Goal: Transaction & Acquisition: Purchase product/service

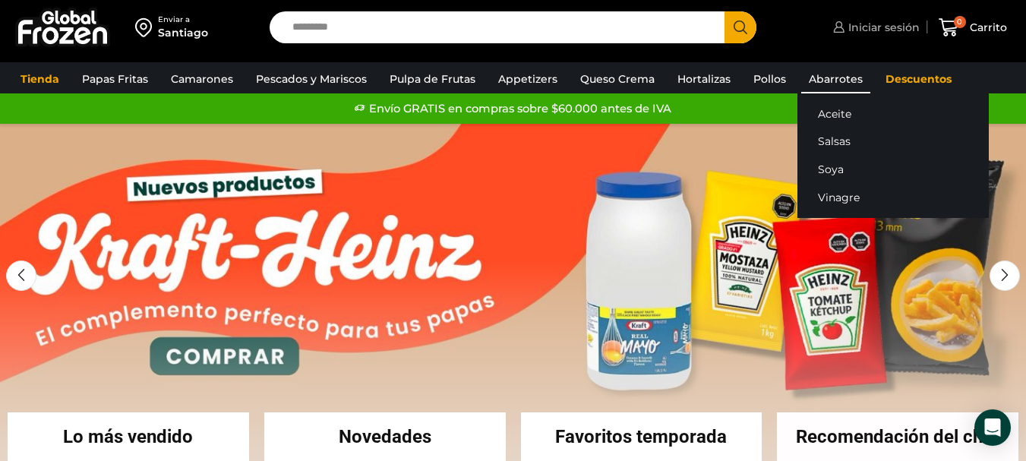
drag, startPoint x: 859, startPoint y: 36, endPoint x: 848, endPoint y: 71, distance: 36.5
click at [860, 36] on link "Iniciar sesión" at bounding box center [874, 27] width 90 height 30
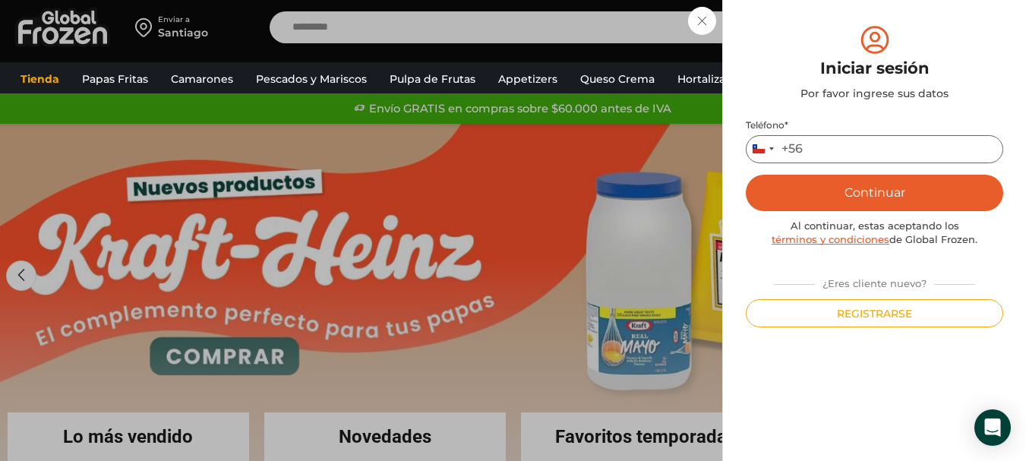
click at [839, 151] on input "Teléfono *" at bounding box center [874, 149] width 257 height 28
type input "*********"
click at [746, 175] on button "Continuar" at bounding box center [874, 193] width 257 height 36
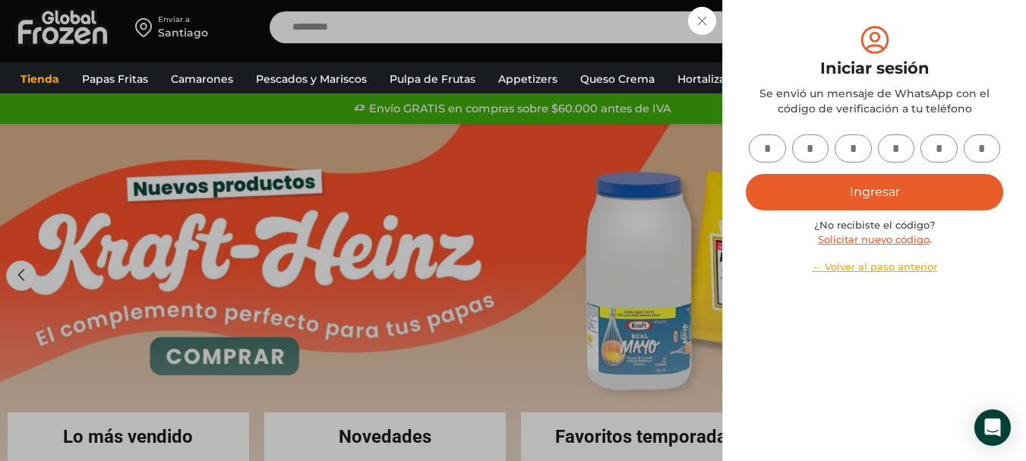
click at [760, 144] on input "text" at bounding box center [767, 148] width 37 height 28
type input "*"
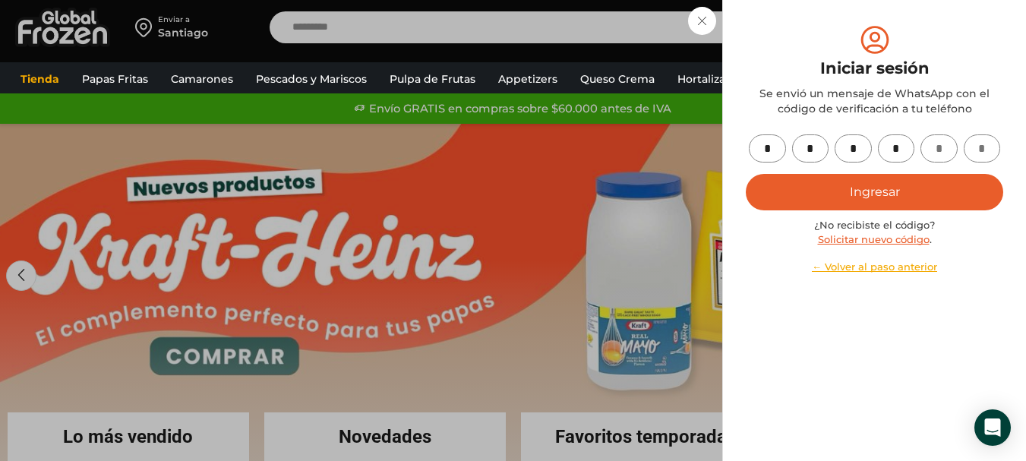
type input "*"
click at [797, 177] on button "Ingresar" at bounding box center [874, 192] width 257 height 36
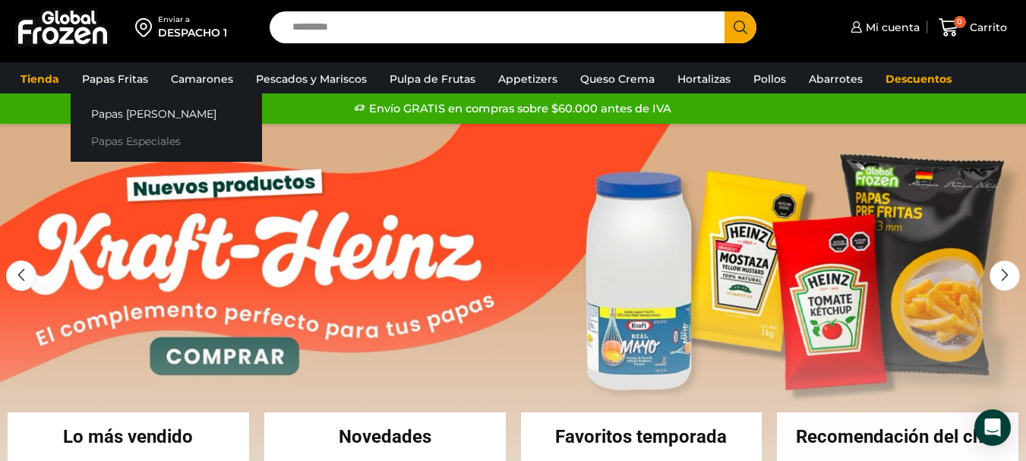
drag, startPoint x: 158, startPoint y: 136, endPoint x: 278, endPoint y: 182, distance: 128.4
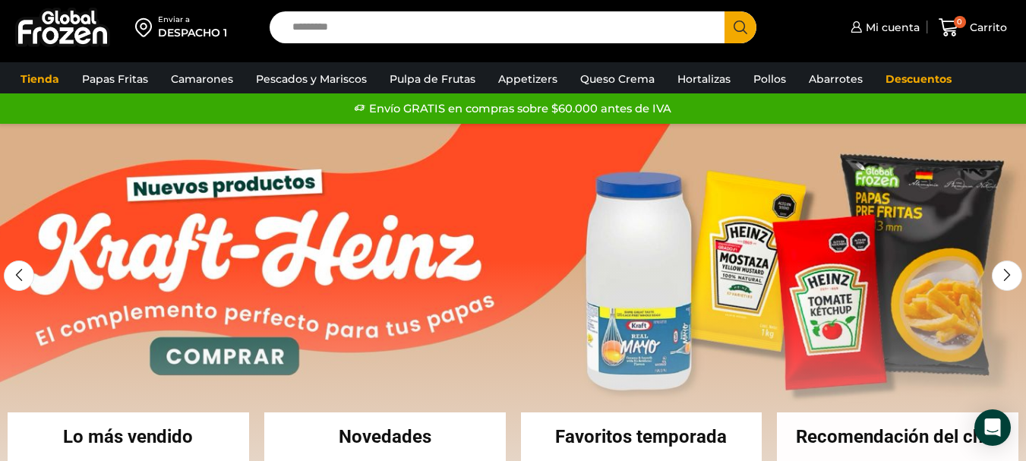
click at [0, 0] on link "Papas Especiales" at bounding box center [0, 0] width 0 height 0
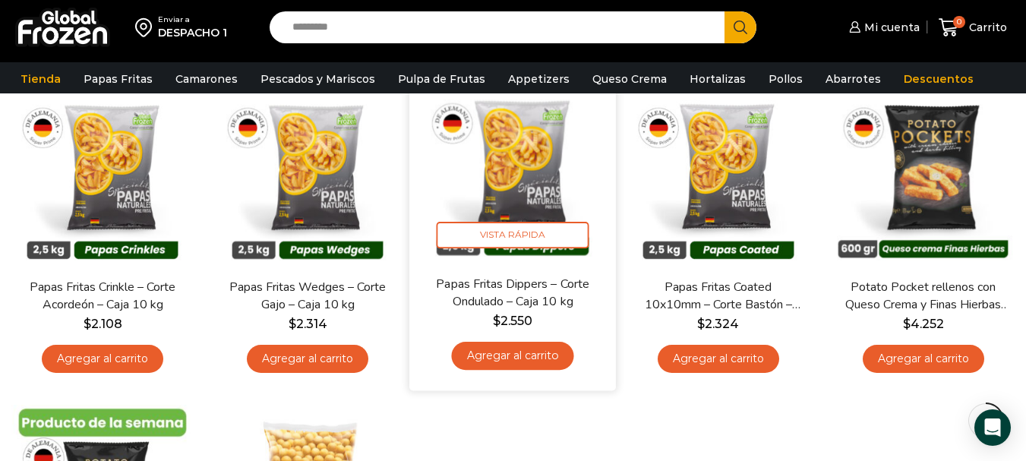
scroll to position [152, 0]
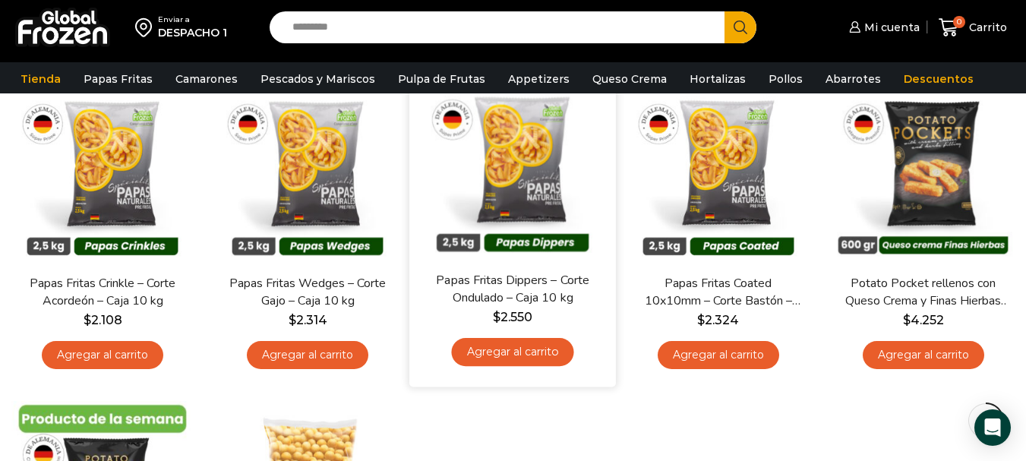
drag, startPoint x: 324, startPoint y: 345, endPoint x: 415, endPoint y: 365, distance: 94.0
click at [324, 345] on link "Agregar al carrito" at bounding box center [308, 355] width 122 height 28
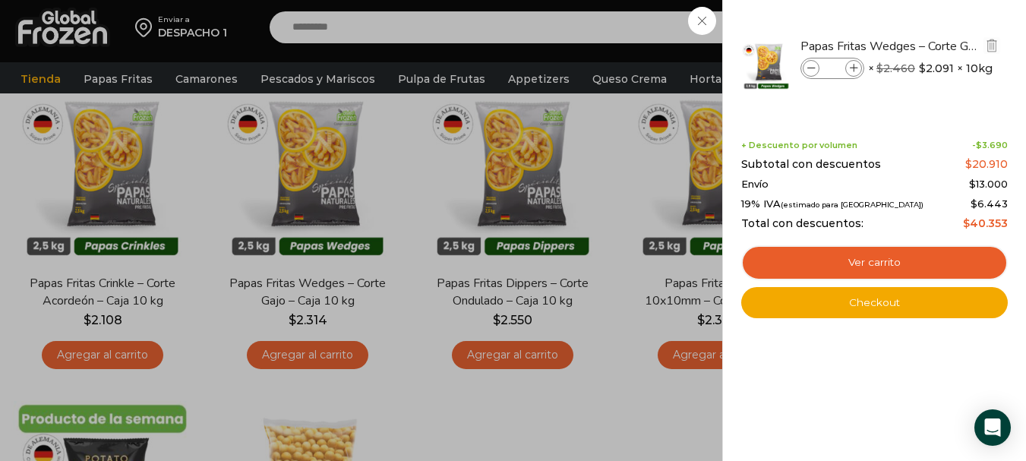
click at [853, 67] on icon at bounding box center [854, 69] width 8 height 8
type input "*"
click at [935, 46] on div "1 Carrito 1 1 Shopping Cart *" at bounding box center [973, 28] width 76 height 36
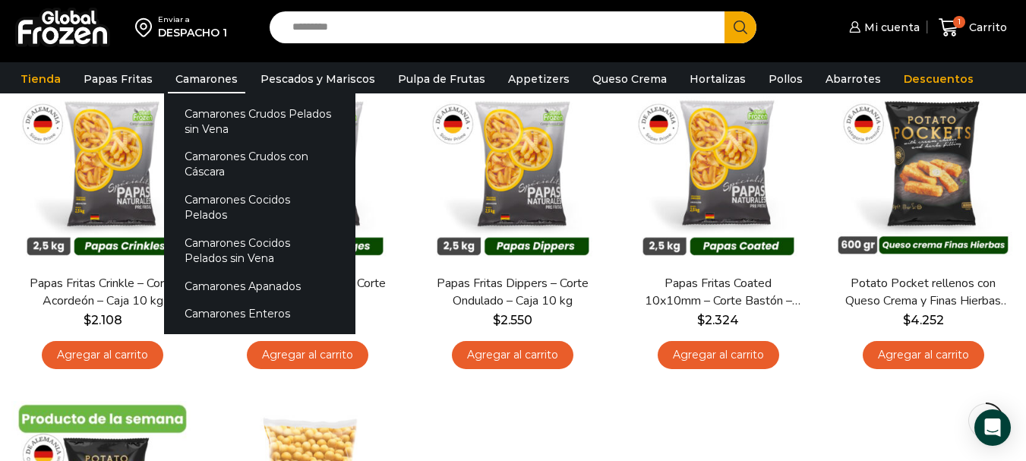
click at [196, 77] on link "Camarones" at bounding box center [206, 79] width 77 height 29
click at [215, 112] on link "Camarones Crudos Pelados sin Vena" at bounding box center [259, 120] width 191 height 43
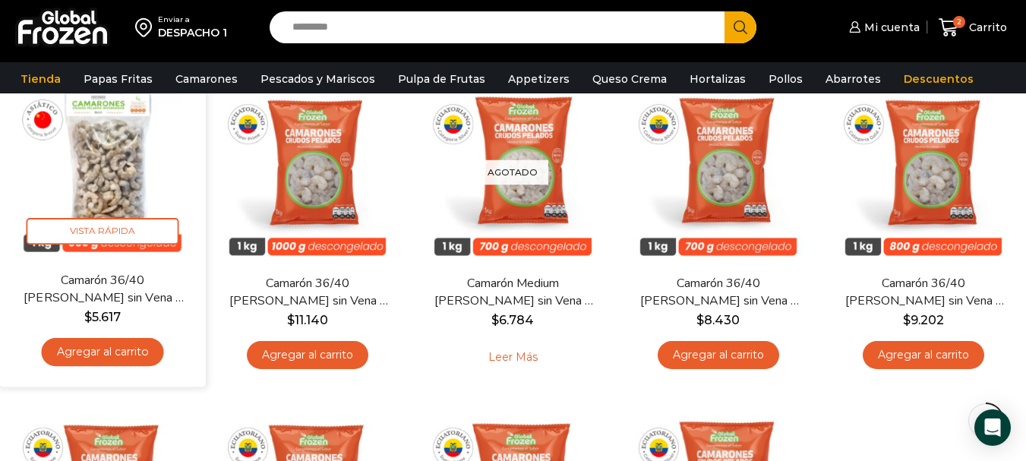
click at [128, 352] on link "Agregar al carrito" at bounding box center [103, 352] width 122 height 28
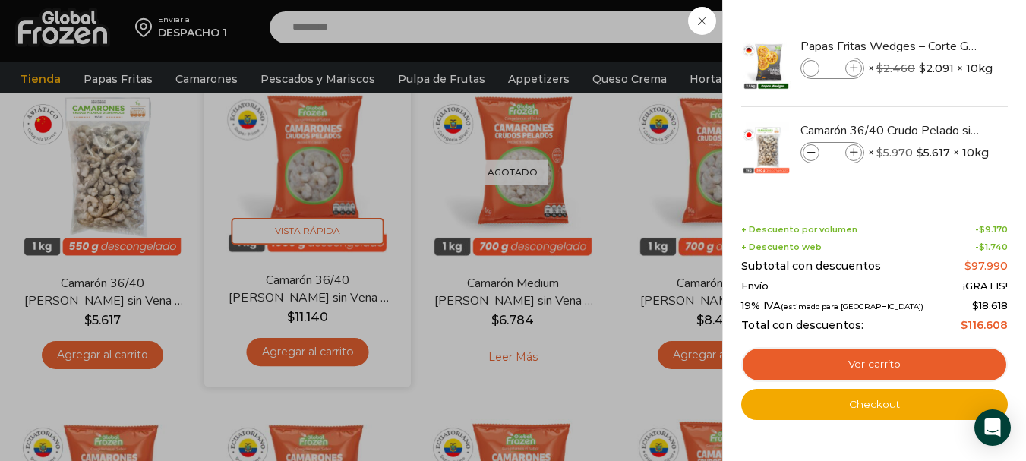
click at [935, 46] on div "3 Carrito 3 3 Shopping Cart *" at bounding box center [973, 28] width 76 height 36
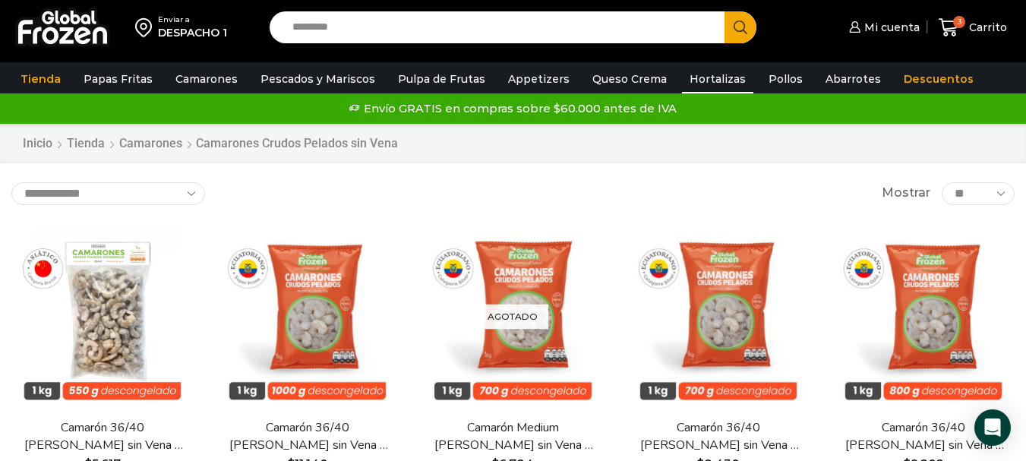
click at [710, 74] on link "Hortalizas" at bounding box center [717, 79] width 71 height 29
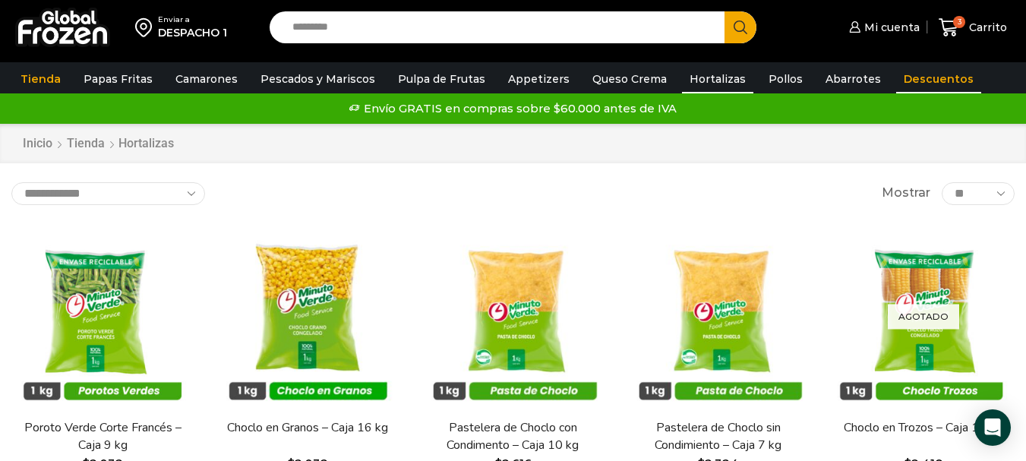
click at [933, 72] on link "Descuentos" at bounding box center [938, 79] width 85 height 29
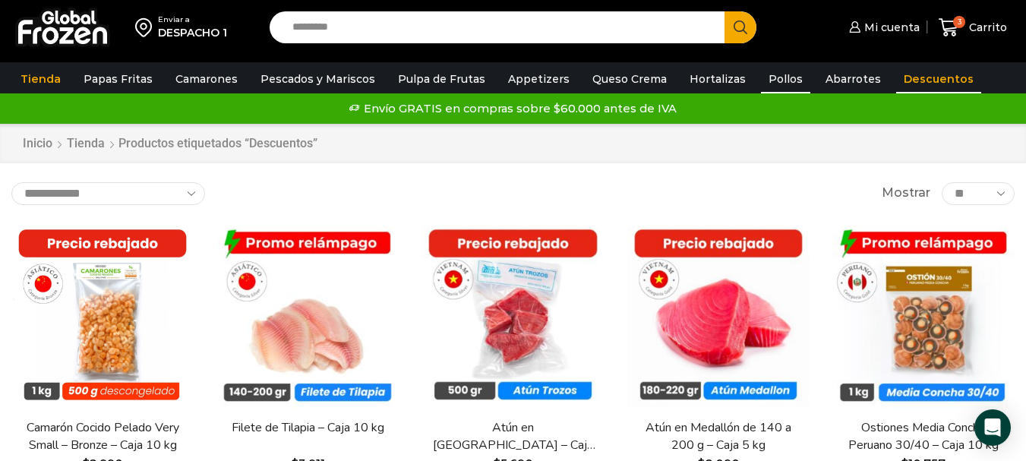
click at [769, 81] on link "Pollos" at bounding box center [785, 79] width 49 height 29
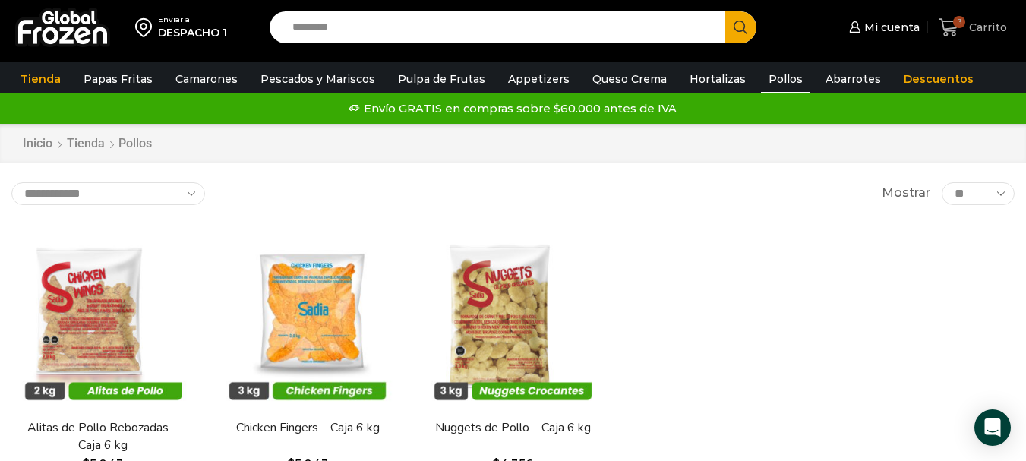
click at [977, 26] on span "Carrito" at bounding box center [986, 27] width 42 height 15
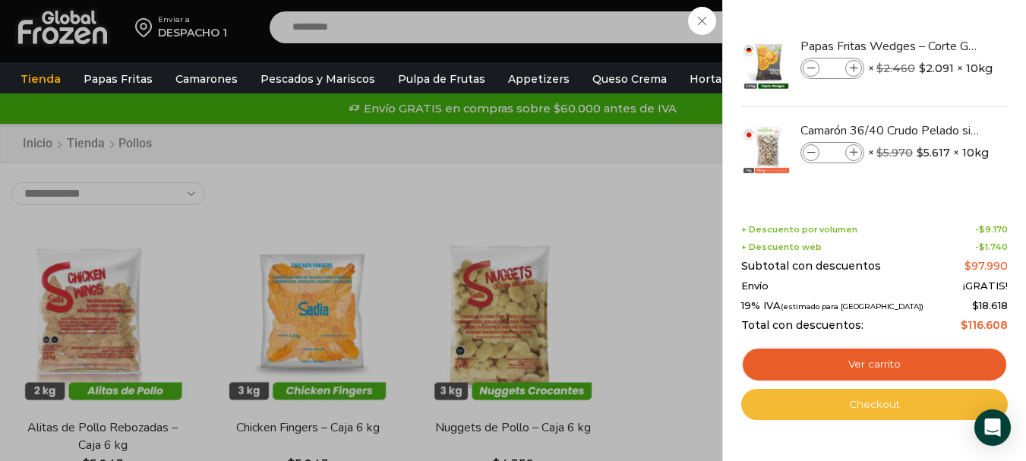
click at [872, 399] on link "Checkout" at bounding box center [874, 405] width 267 height 32
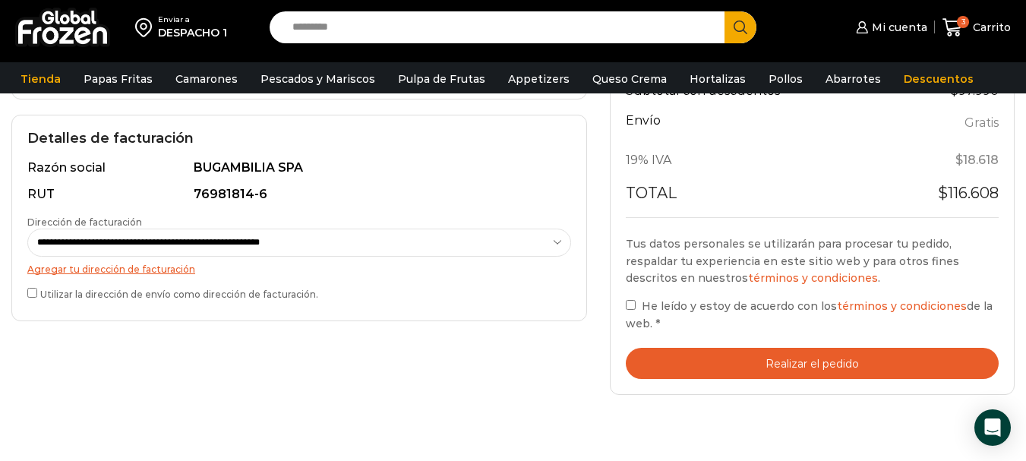
scroll to position [456, 0]
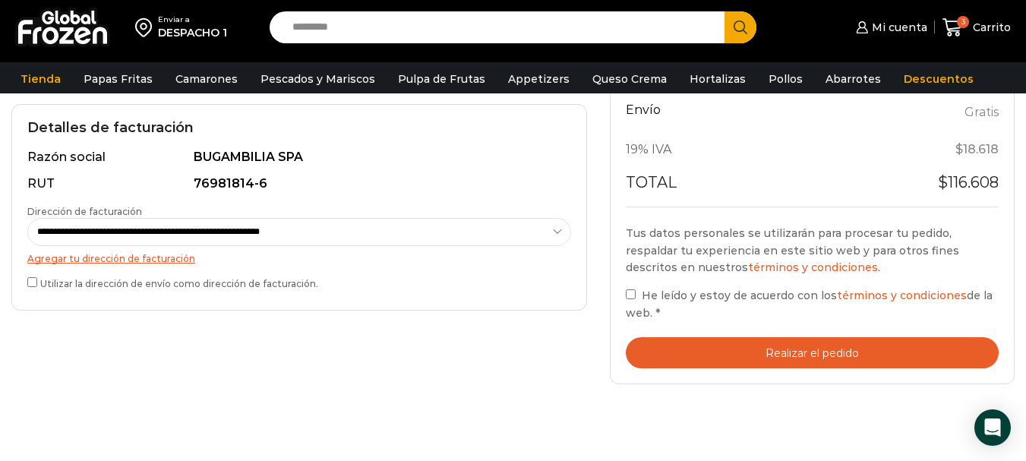
click at [633, 301] on label "He leído y estoy de acuerdo con los términos y condiciones de la web. *" at bounding box center [812, 303] width 373 height 35
click at [757, 333] on div "Tus datos personales se utilizarán para procesar tu pedido, respaldar tu experi…" at bounding box center [812, 297] width 373 height 144
click at [734, 376] on div "Tu pedido Product Papas Fritas Wedges – Corte Gajo - Caja 10 kg Papas Fritas We…" at bounding box center [812, 64] width 405 height 640
drag, startPoint x: 741, startPoint y: 364, endPoint x: 746, endPoint y: 387, distance: 24.0
click at [742, 364] on button "Realizar el pedido" at bounding box center [812, 352] width 373 height 31
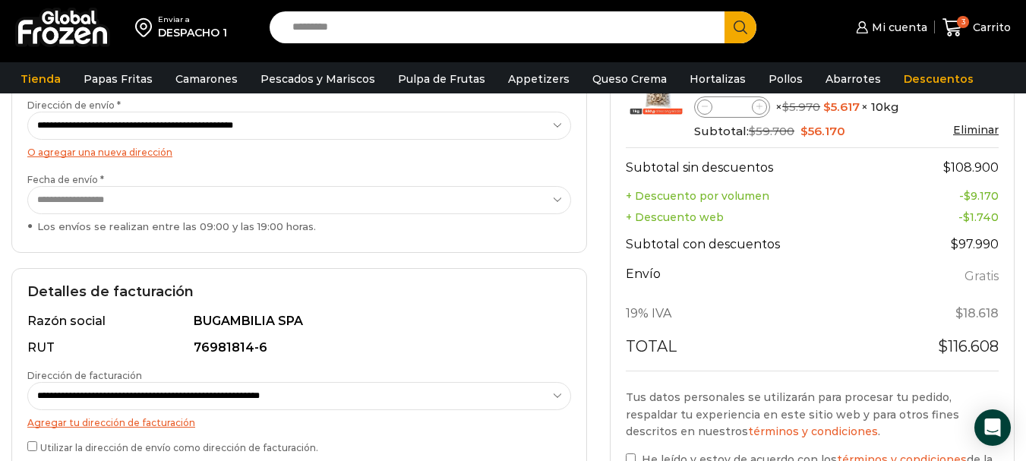
scroll to position [380, 0]
